Goal: Task Accomplishment & Management: Manage account settings

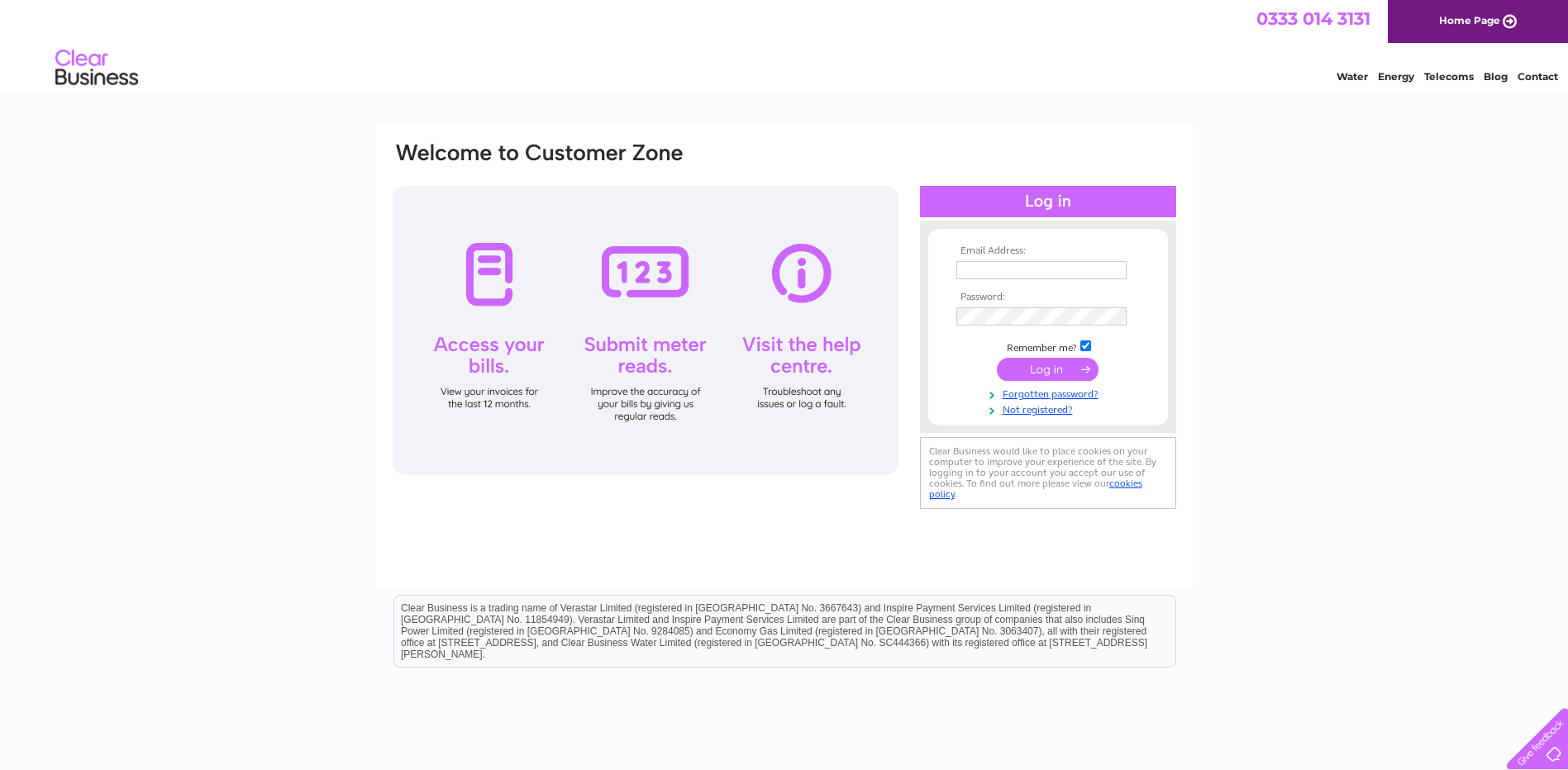
type input "[EMAIL_ADDRESS][DOMAIN_NAME]"
click at [1031, 371] on input "submit" at bounding box center [1047, 369] width 101 height 24
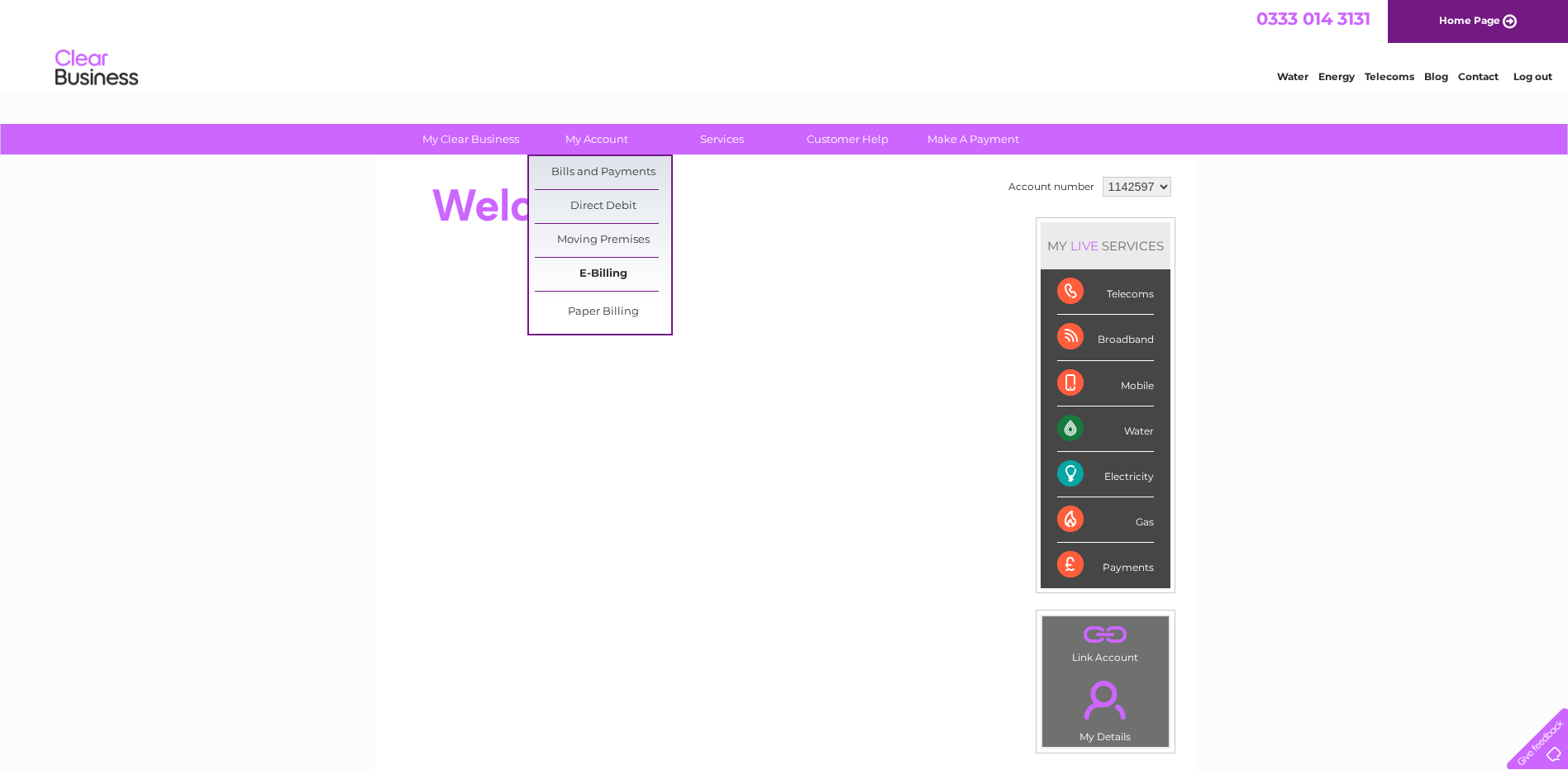
click at [591, 269] on link "E-Billing" at bounding box center [603, 274] width 136 height 33
click at [588, 167] on link "Bills and Payments" at bounding box center [603, 173] width 136 height 33
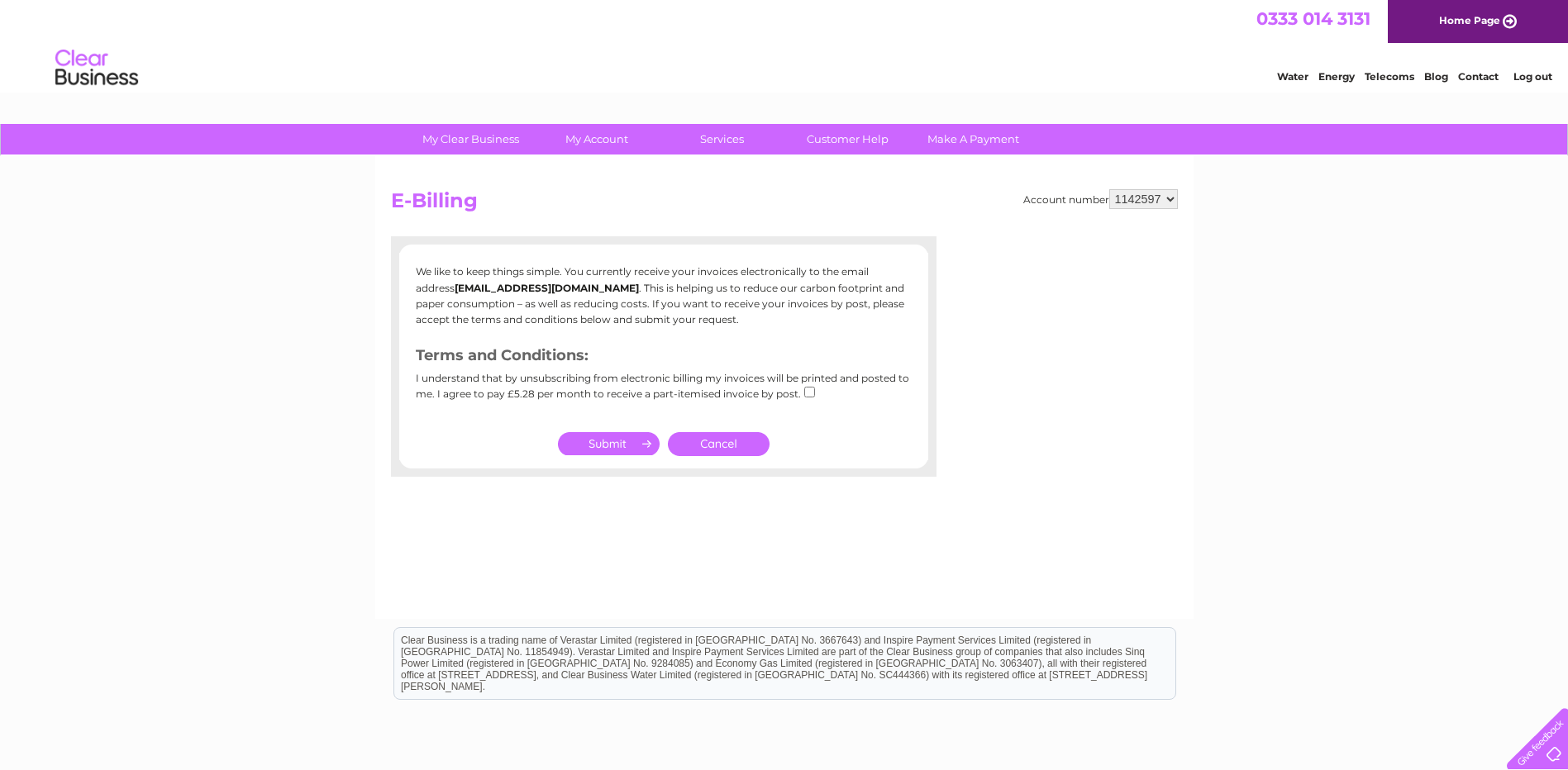
click at [906, 208] on h2 "E-Billing" at bounding box center [784, 205] width 787 height 31
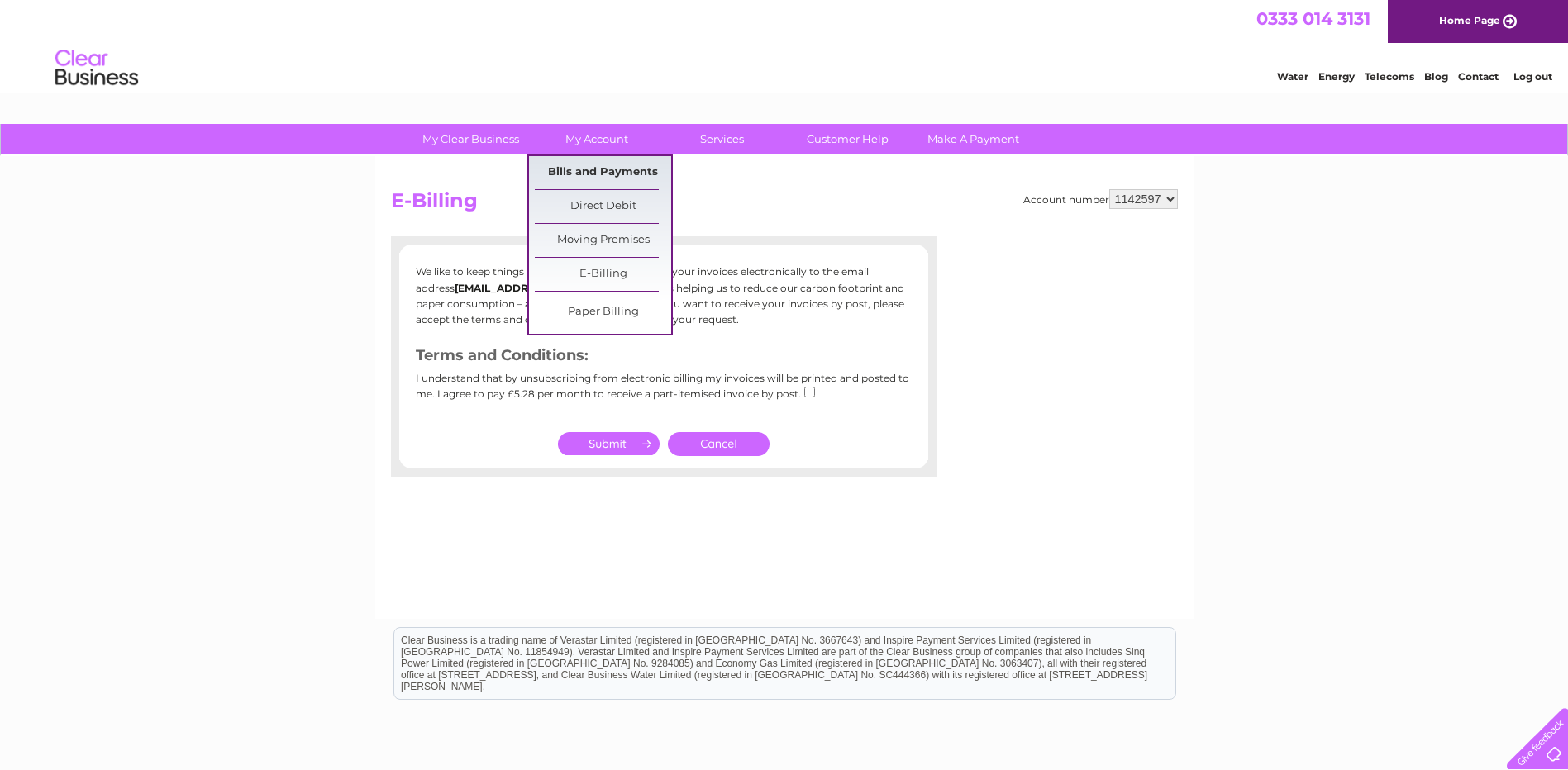
click at [597, 172] on link "Bills and Payments" at bounding box center [603, 173] width 136 height 33
